Goal: Find specific page/section: Find specific page/section

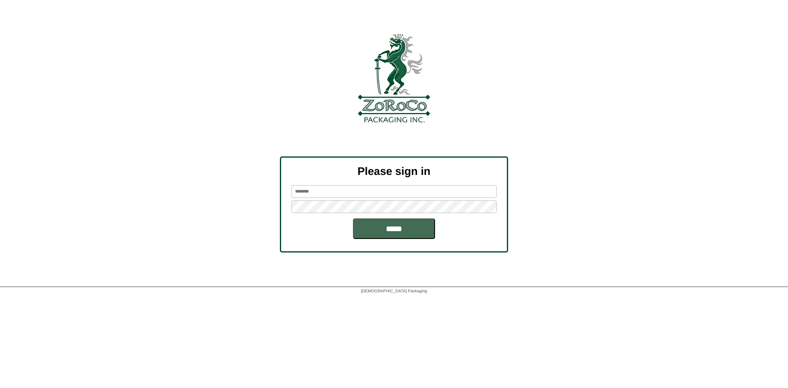
type input "*******"
click at [407, 233] on input "*****" at bounding box center [394, 228] width 82 height 21
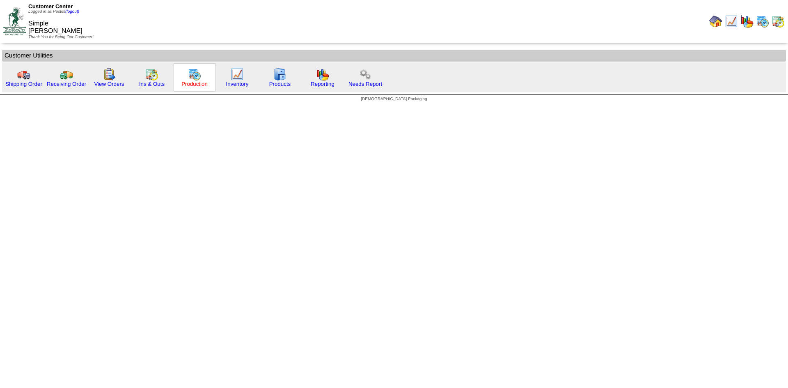
click at [205, 82] on link "Production" at bounding box center [194, 84] width 26 height 6
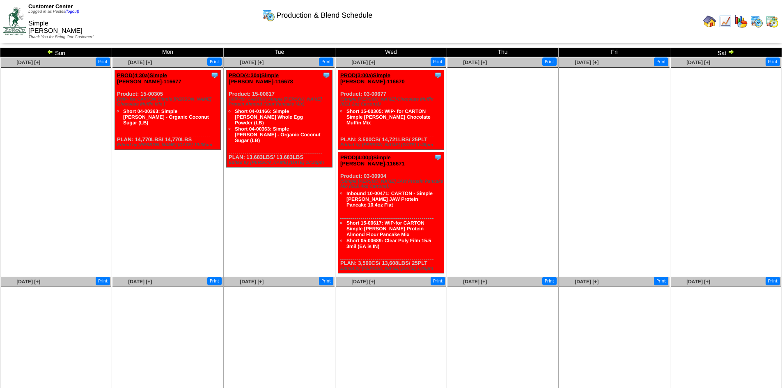
click at [49, 50] on img at bounding box center [50, 51] width 7 height 7
